Goal: Transaction & Acquisition: Purchase product/service

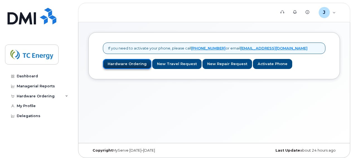
click at [116, 62] on link "Hardware Ordering" at bounding box center [127, 64] width 48 height 10
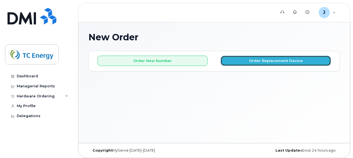
click at [268, 61] on button "Order Replacement Device" at bounding box center [275, 61] width 110 height 10
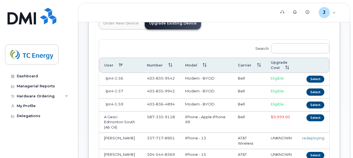
scroll to position [45, 0]
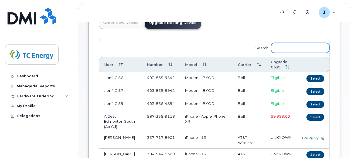
click at [291, 44] on input "Search:" at bounding box center [300, 48] width 58 height 10
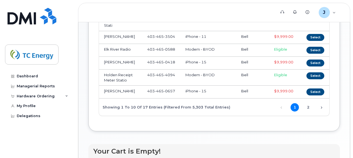
scroll to position [160, 0]
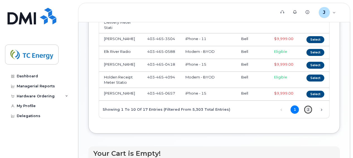
click at [308, 109] on link "2" at bounding box center [308, 110] width 8 height 8
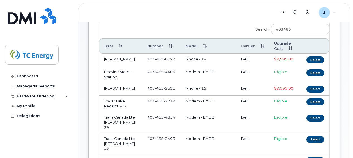
scroll to position [61, 0]
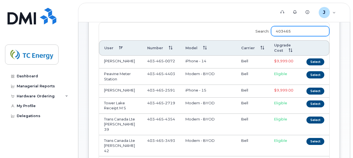
click at [303, 29] on input "403465" at bounding box center [300, 31] width 58 height 10
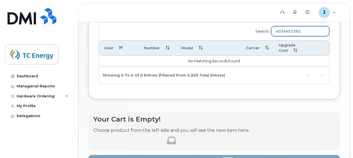
type input "4034651381"
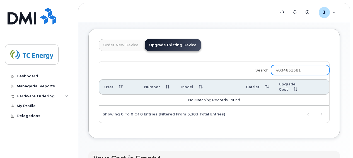
scroll to position [22, 0]
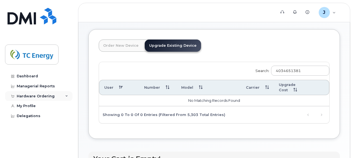
click at [46, 96] on div "Hardware Ordering" at bounding box center [36, 96] width 38 height 4
click at [28, 106] on div "My Profile" at bounding box center [26, 106] width 19 height 4
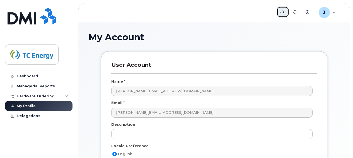
click at [282, 13] on icon at bounding box center [282, 12] width 4 height 4
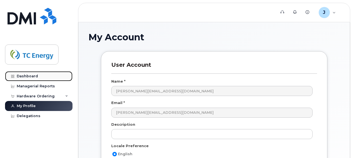
click at [30, 77] on div "Dashboard" at bounding box center [27, 76] width 21 height 4
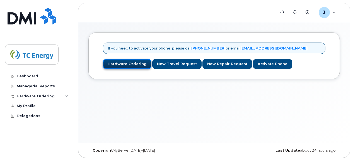
click at [125, 62] on link "Hardware Ordering" at bounding box center [127, 64] width 48 height 10
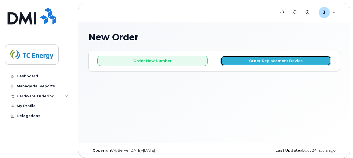
click at [240, 58] on button "Order Replacement Device" at bounding box center [275, 61] width 110 height 10
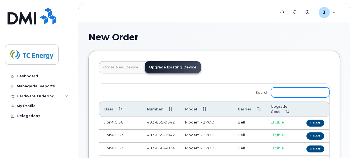
click at [285, 91] on input "Search:" at bounding box center [300, 92] width 58 height 10
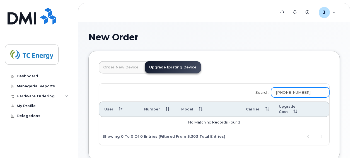
type input "403-465-1381"
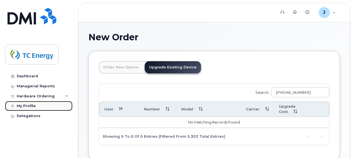
click at [22, 109] on link "My Profile" at bounding box center [38, 106] width 67 height 10
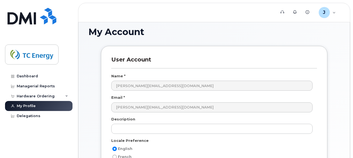
scroll to position [6, 0]
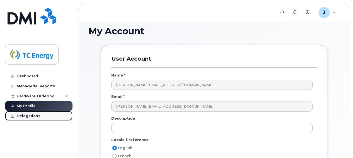
click at [30, 115] on div "Delegations" at bounding box center [29, 116] width 24 height 4
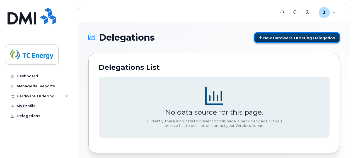
click at [312, 36] on span "New Hardware Ordering Delegation" at bounding box center [299, 37] width 72 height 4
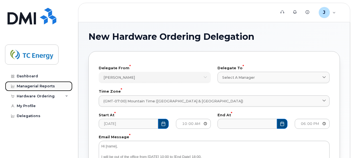
click at [23, 86] on div "Managerial Reports" at bounding box center [36, 86] width 38 height 4
click at [38, 94] on div "Hardware Ordering" at bounding box center [36, 96] width 38 height 4
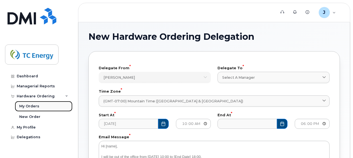
click at [29, 108] on div "My Orders" at bounding box center [29, 106] width 20 height 5
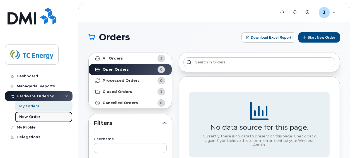
click at [28, 118] on div "New Order" at bounding box center [29, 117] width 21 height 5
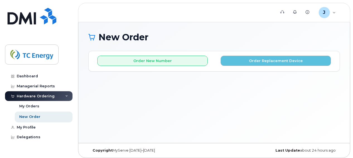
click at [275, 55] on div "Order New Number Order Replacement Device" at bounding box center [214, 58] width 251 height 15
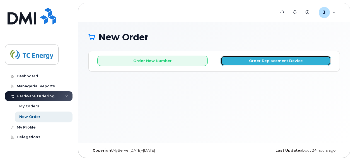
click at [273, 60] on button "Order Replacement Device" at bounding box center [275, 61] width 110 height 10
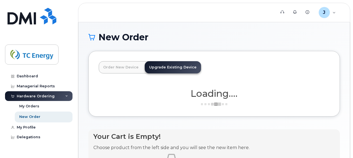
click at [125, 66] on link "Order New Device" at bounding box center [121, 67] width 44 height 12
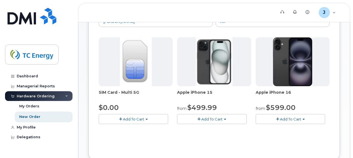
scroll to position [72, 0]
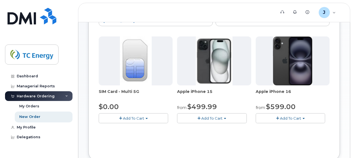
click at [282, 121] on button "Add To Cart" at bounding box center [289, 118] width 69 height 10
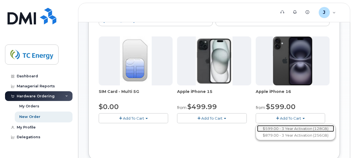
click at [281, 126] on link "$599.00 - 3 Year Activation (128GB)" at bounding box center [295, 128] width 77 height 7
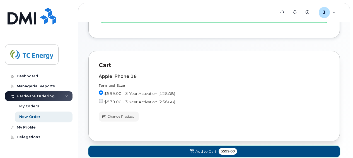
click at [214, 149] on span "Add to Cart" at bounding box center [205, 151] width 21 height 5
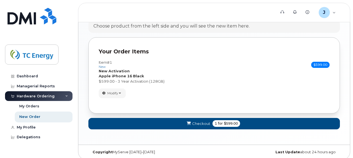
scroll to position [227, 0]
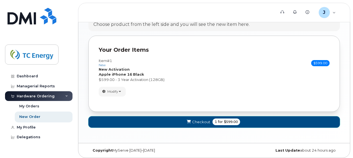
click at [267, 120] on button "Checkout 1 for $599.00" at bounding box center [213, 121] width 251 height 11
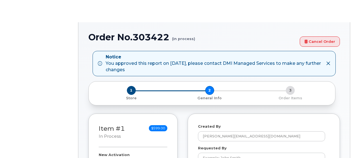
select select
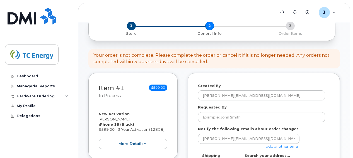
scroll to position [66, 0]
